Goal: Information Seeking & Learning: Learn about a topic

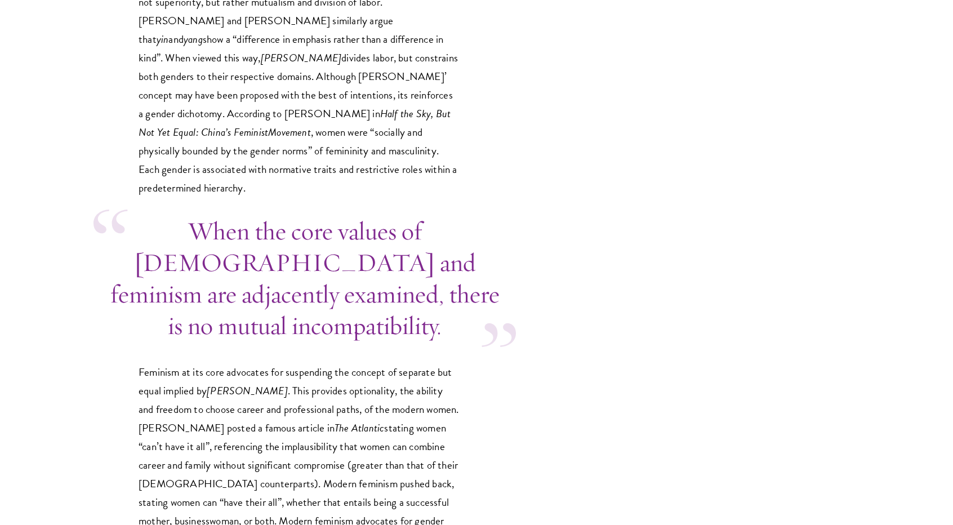
scroll to position [2967, 0]
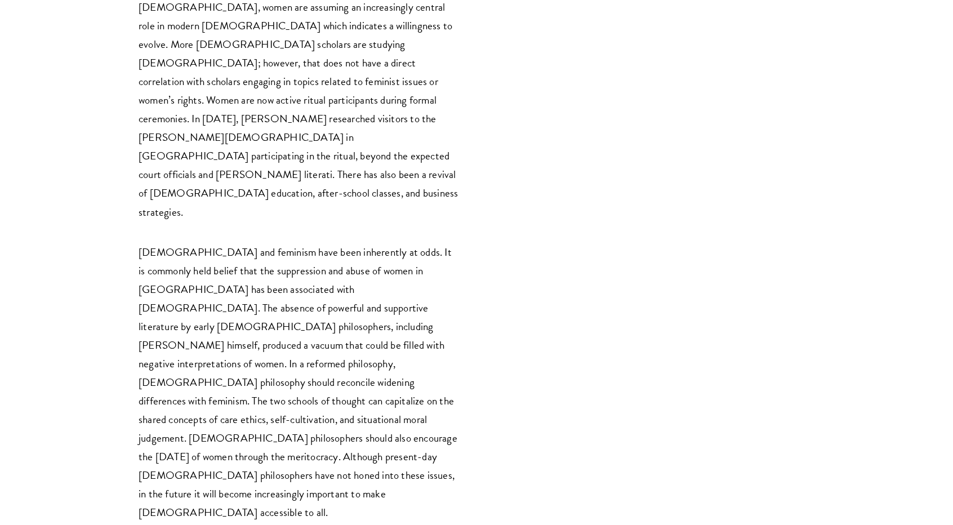
scroll to position [5432, 0]
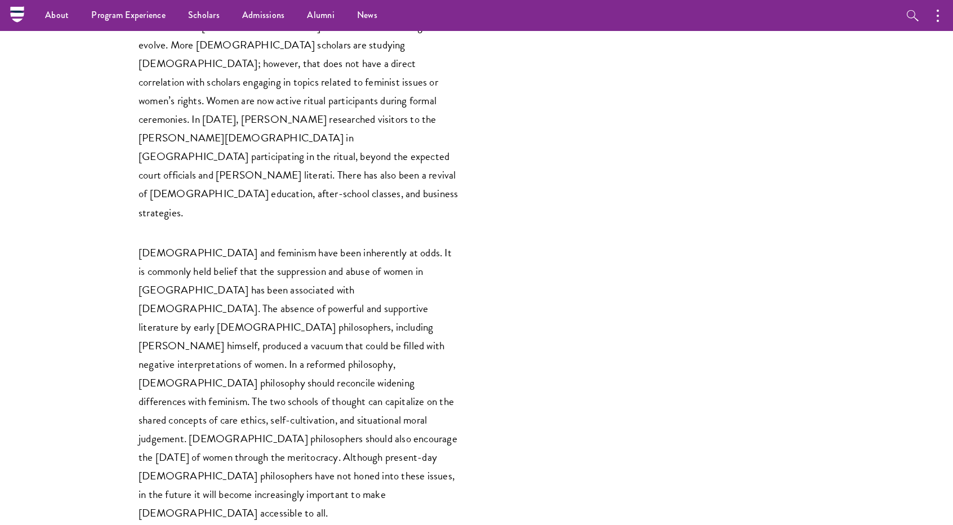
drag, startPoint x: 134, startPoint y: 248, endPoint x: 192, endPoint y: 252, distance: 57.6
copy em "Juliana Batista"
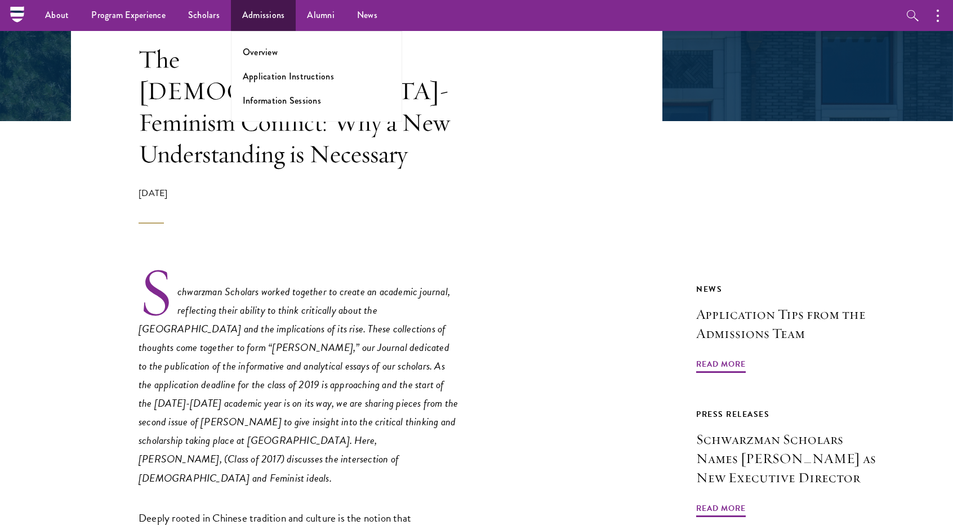
scroll to position [0, 0]
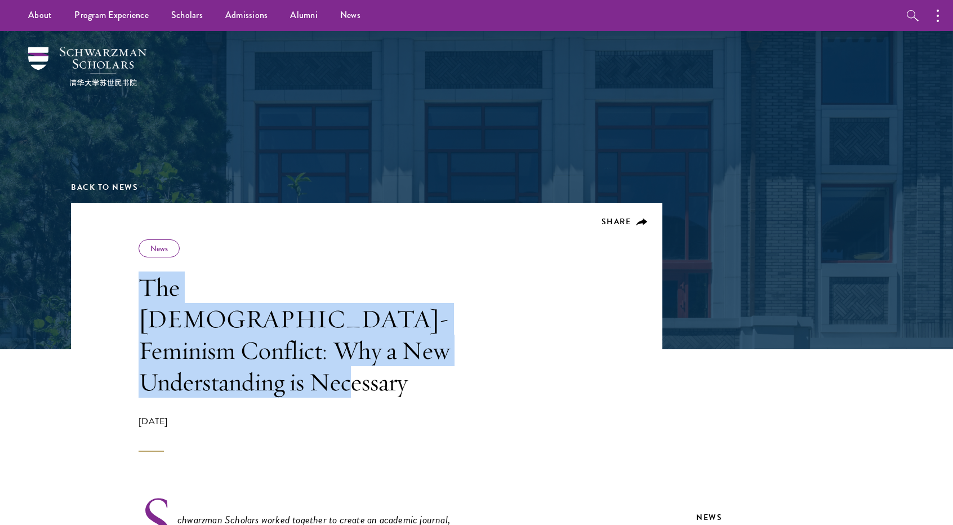
drag, startPoint x: 134, startPoint y: 294, endPoint x: 443, endPoint y: 358, distance: 315.9
click at [443, 358] on header "Share News The Confucianism-Feminism Conflict: Why a New Understanding is Neces…" at bounding box center [367, 327] width 592 height 249
copy h1 "The [DEMOGRAPHIC_DATA]-Feminism Conflict: Why a New Understanding is Necessary"
